Goal: Task Accomplishment & Management: Use online tool/utility

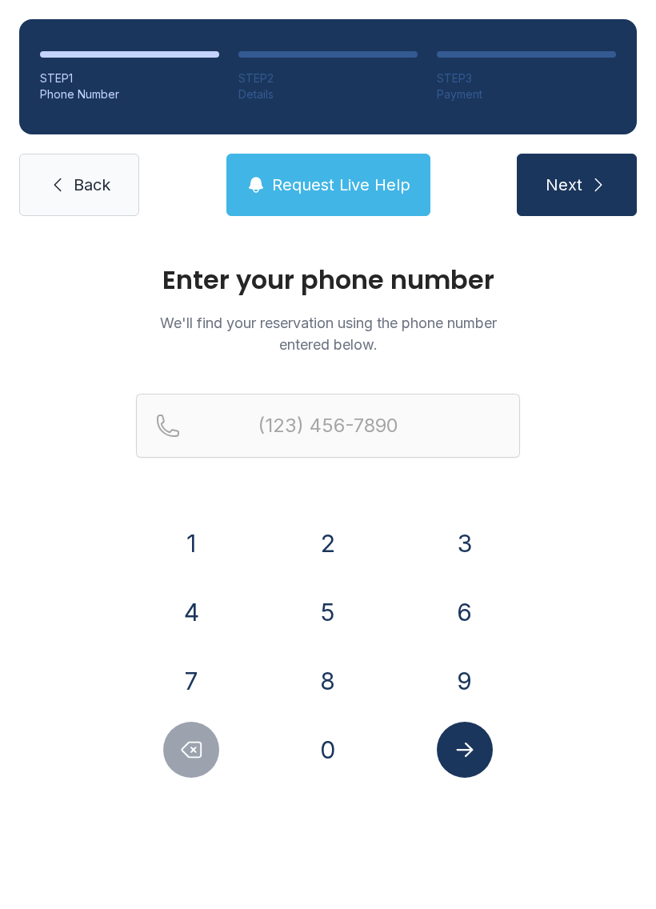
click at [76, 168] on link "Back" at bounding box center [79, 185] width 120 height 62
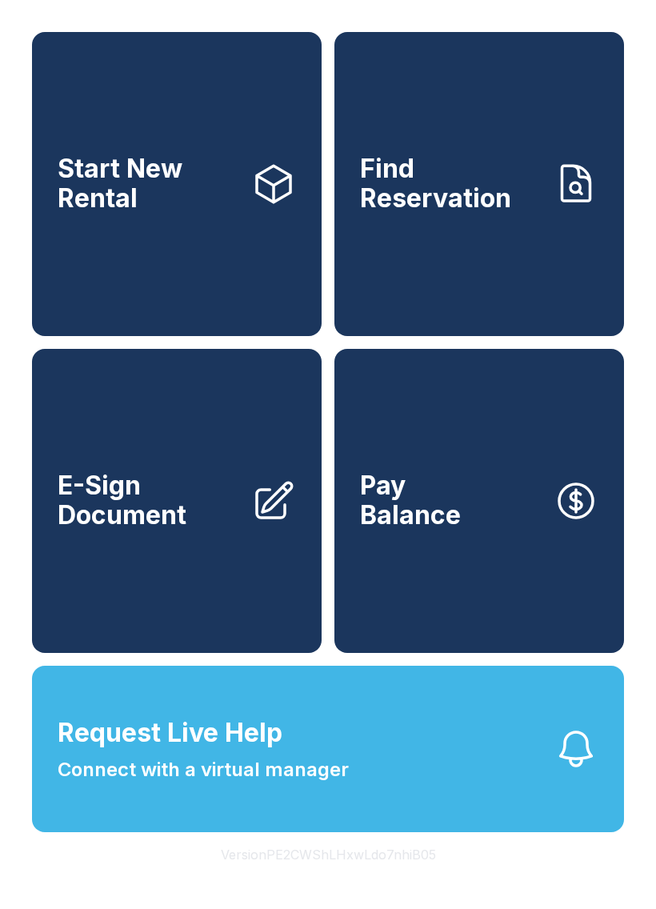
click at [112, 741] on button "Request Live Help Connect with a virtual manager" at bounding box center [328, 749] width 592 height 166
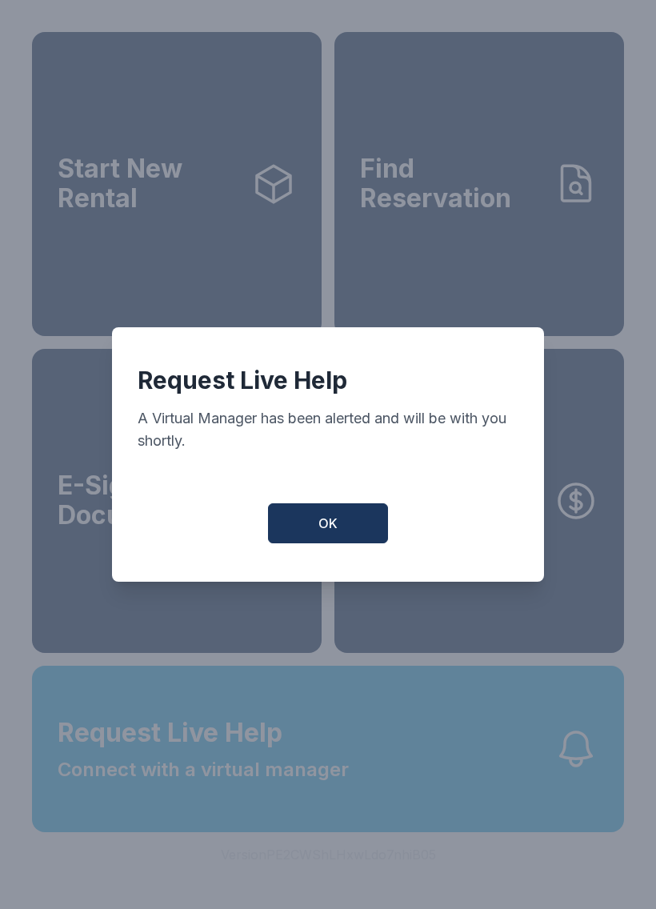
click at [332, 523] on span "OK" at bounding box center [327, 523] width 19 height 19
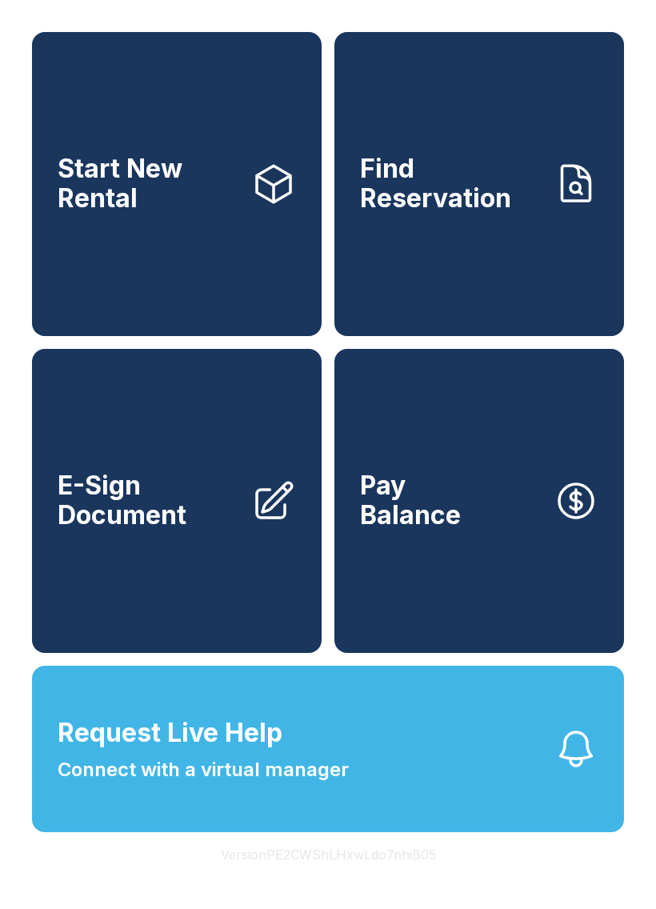
click at [332, 523] on div "Start New Rental Find Reservation E-Sign Document Pay Balance" at bounding box center [328, 342] width 592 height 621
click at [413, 277] on link "Find Reservation" at bounding box center [479, 184] width 290 height 304
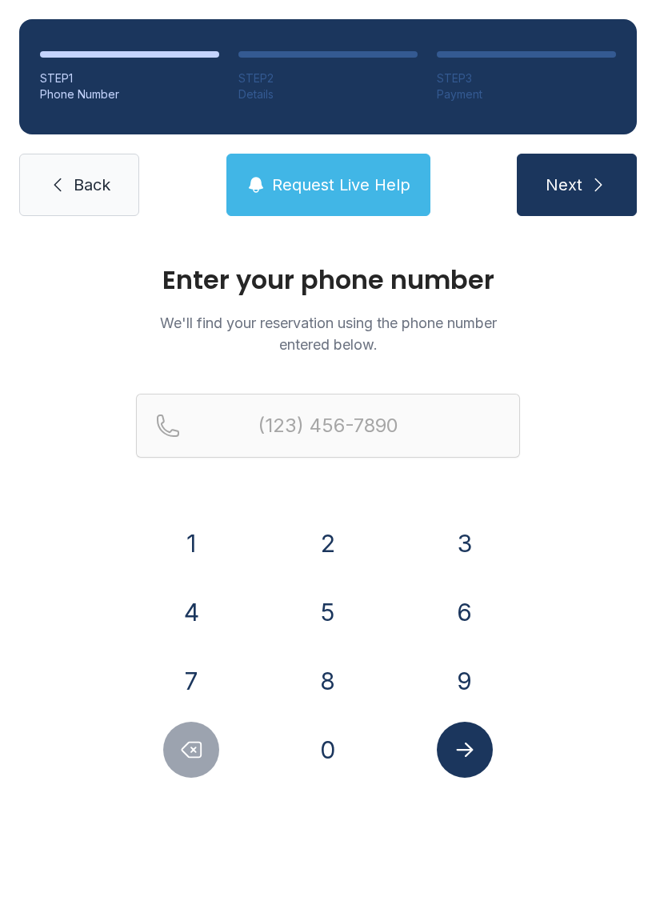
click at [61, 179] on icon at bounding box center [57, 185] width 7 height 14
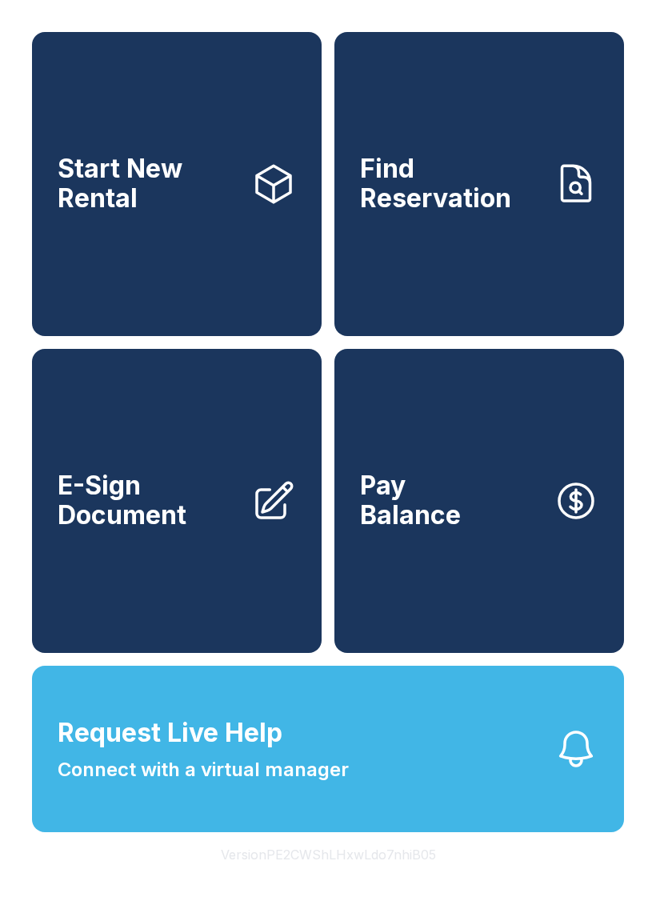
click at [132, 438] on link "E-Sign Document" at bounding box center [177, 501] width 290 height 304
